Goal: Task Accomplishment & Management: Use online tool/utility

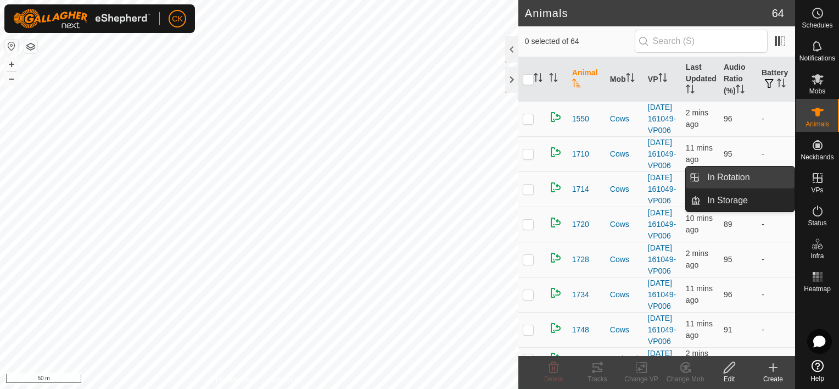
click at [768, 178] on link "In Rotation" at bounding box center [747, 177] width 94 height 22
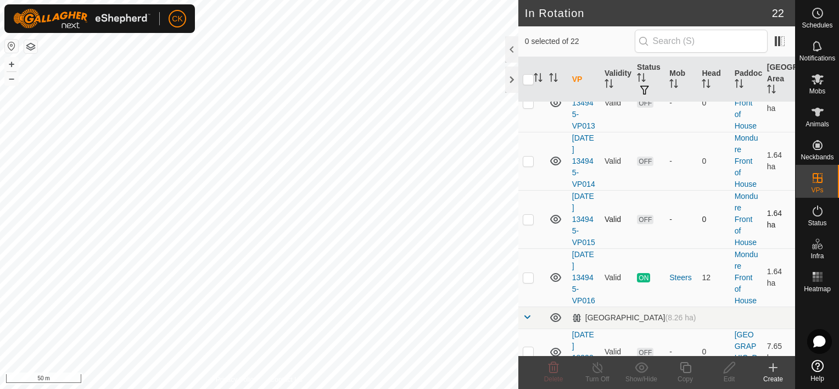
scroll to position [659, 0]
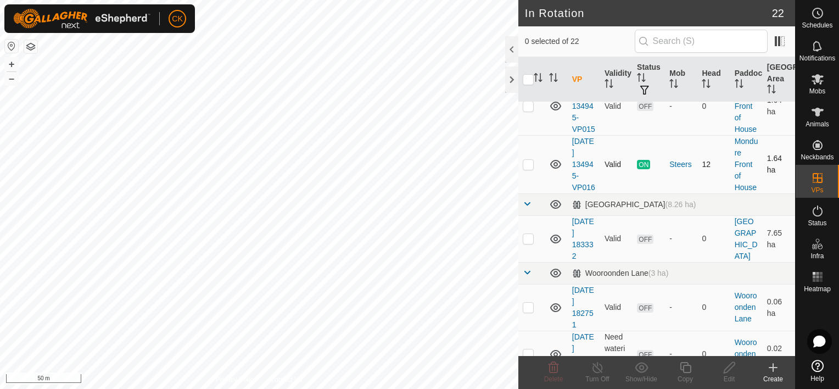
click at [526, 169] on p-checkbox at bounding box center [528, 164] width 11 height 9
checkbox input "true"
click at [681, 366] on icon at bounding box center [685, 367] width 14 height 13
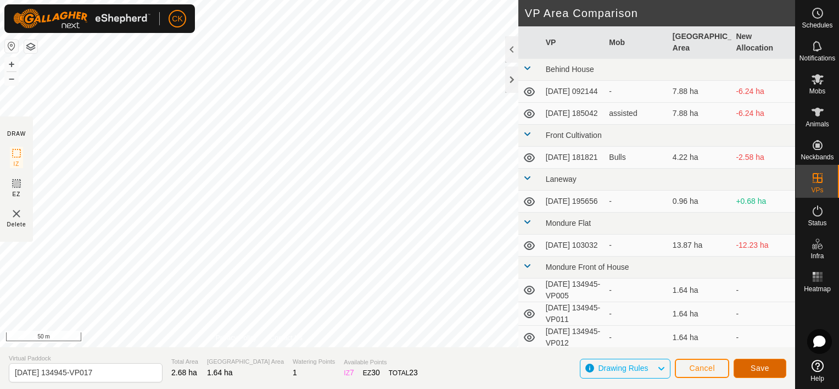
click at [745, 366] on button "Save" at bounding box center [759, 367] width 53 height 19
